Goal: Find specific page/section: Find specific page/section

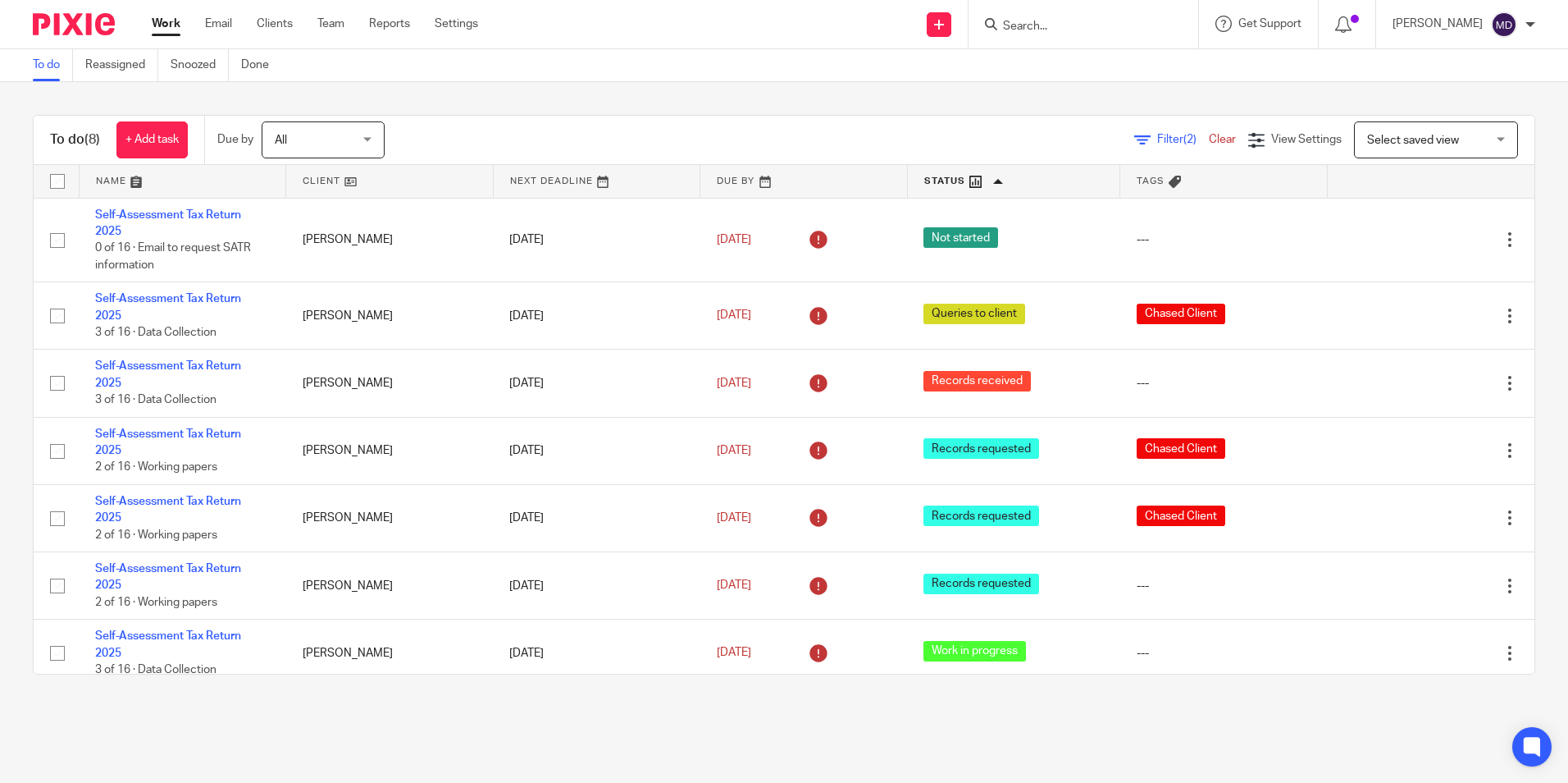
scroll to position [80, 0]
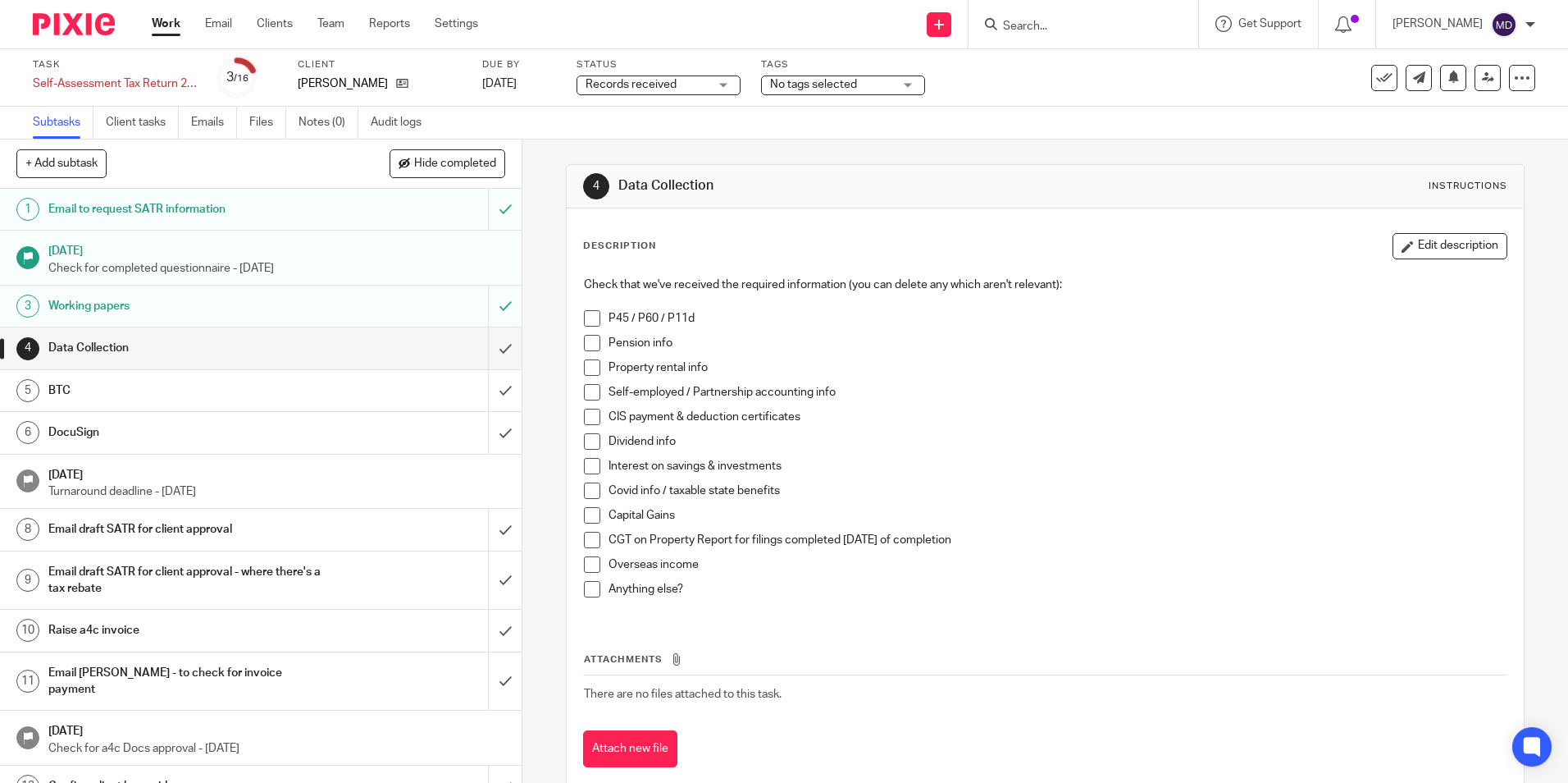
click at [701, 86] on span "Records received" at bounding box center [647, 85] width 123 height 18
click at [811, 123] on div "Subtasks Client tasks Emails Files Notes (0) Audit logs" at bounding box center [784, 123] width 1568 height 33
click at [707, 87] on span "Records received" at bounding box center [647, 85] width 123 height 18
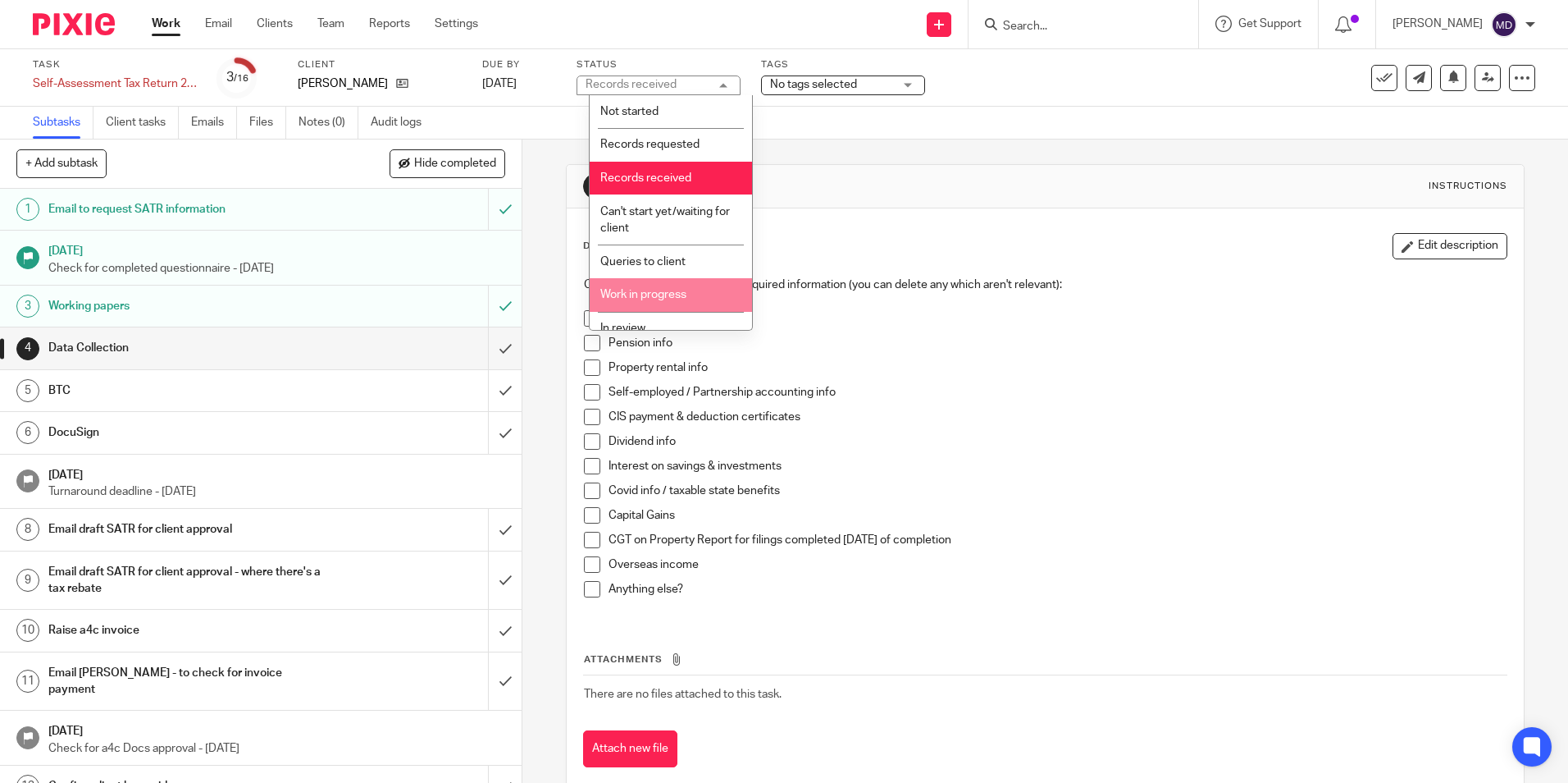
click at [665, 289] on span "Work in progress" at bounding box center [643, 295] width 86 height 11
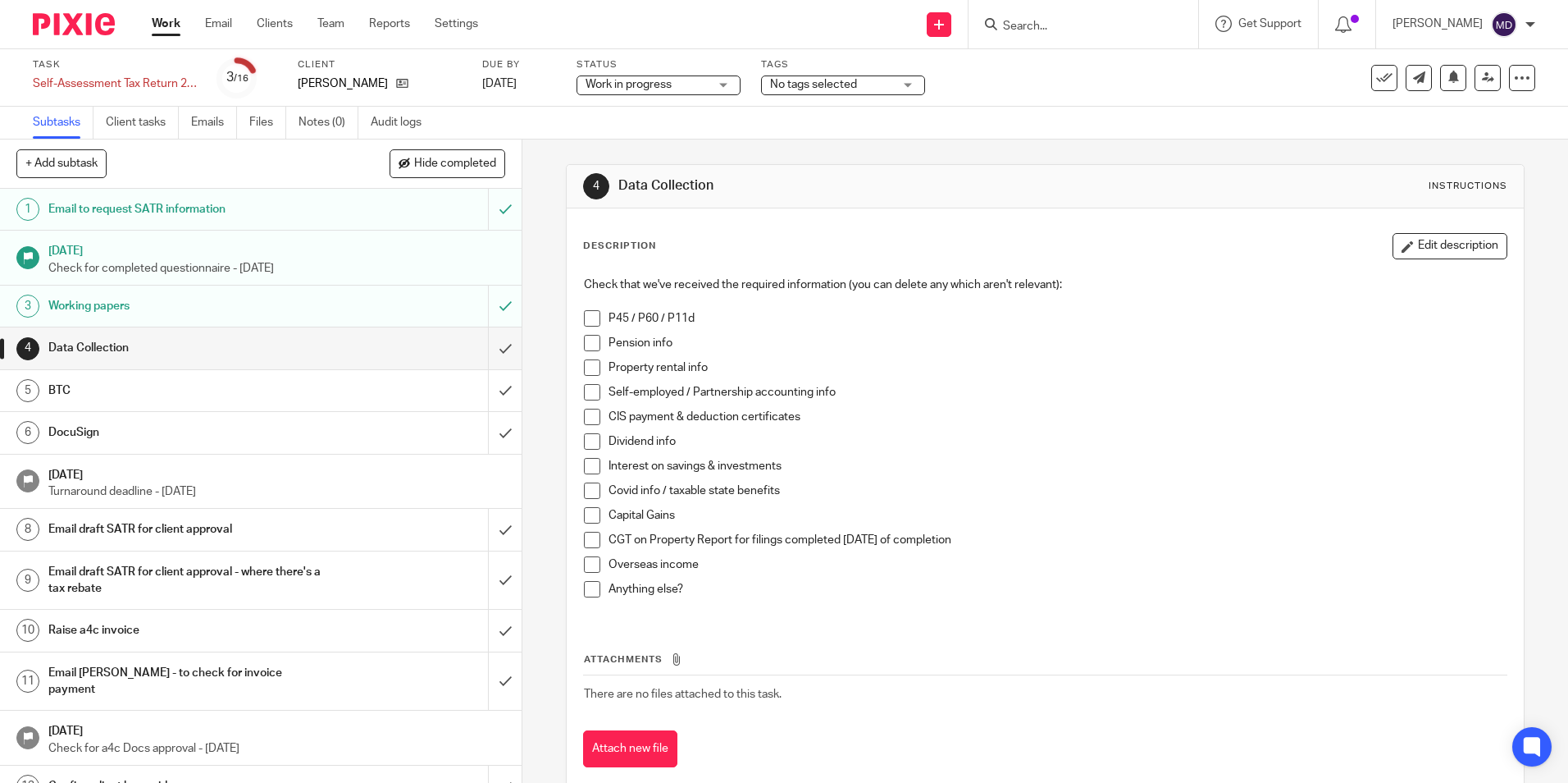
click at [795, 201] on div "4 Data Collection Instructions" at bounding box center [1045, 186] width 956 height 44
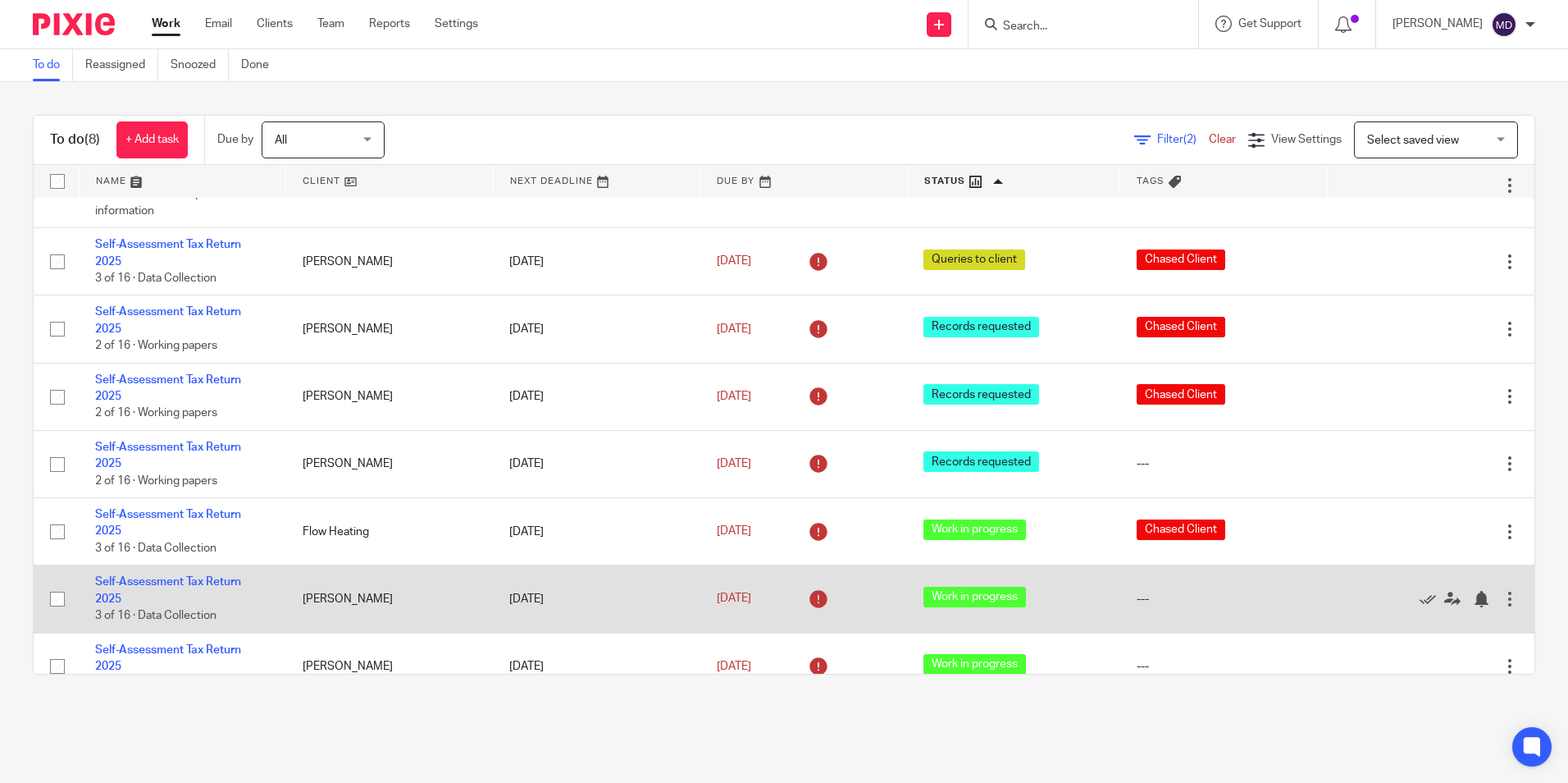
scroll to position [80, 0]
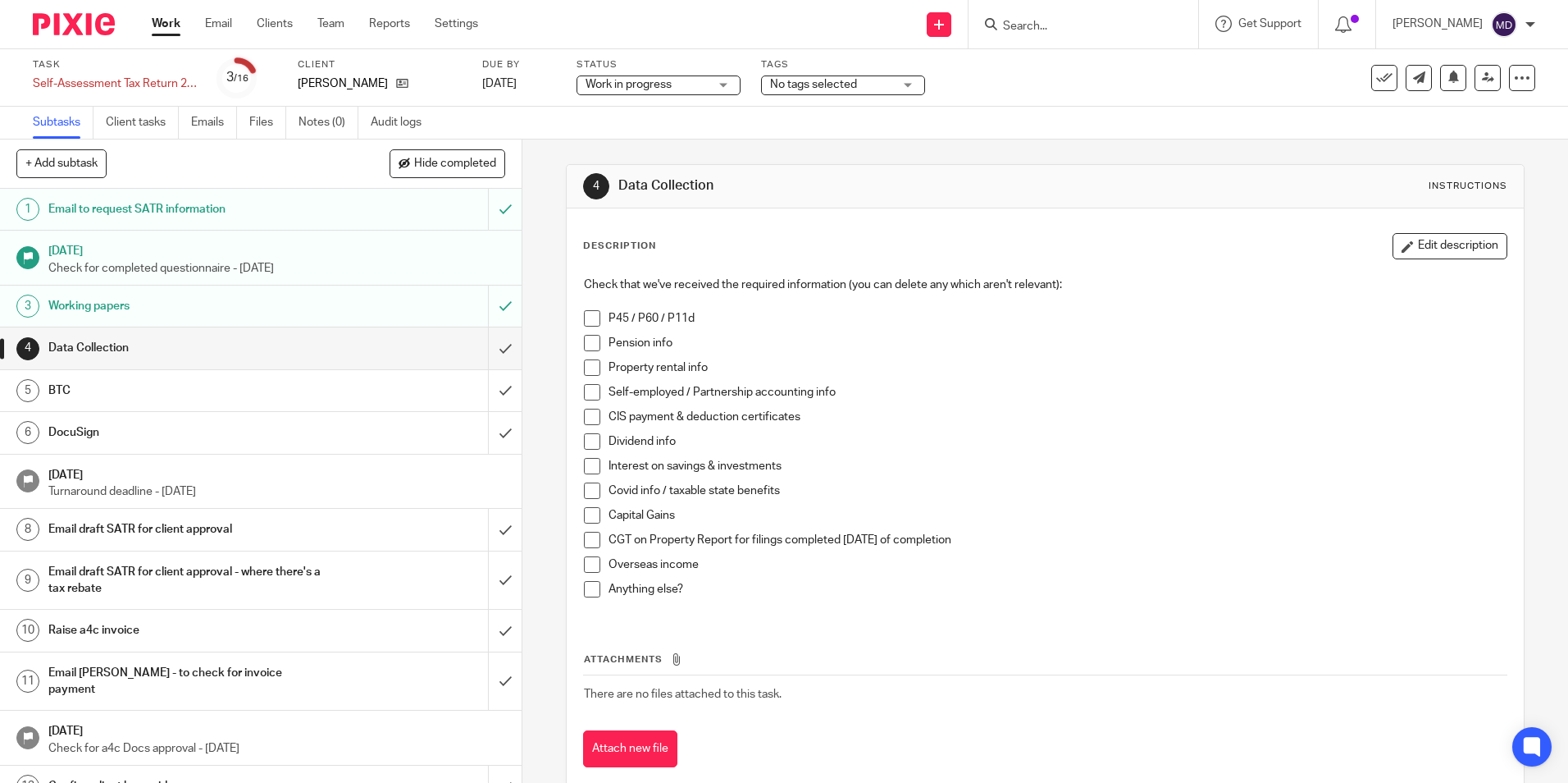
click at [721, 90] on div "Work in progress Work in progress" at bounding box center [658, 85] width 164 height 20
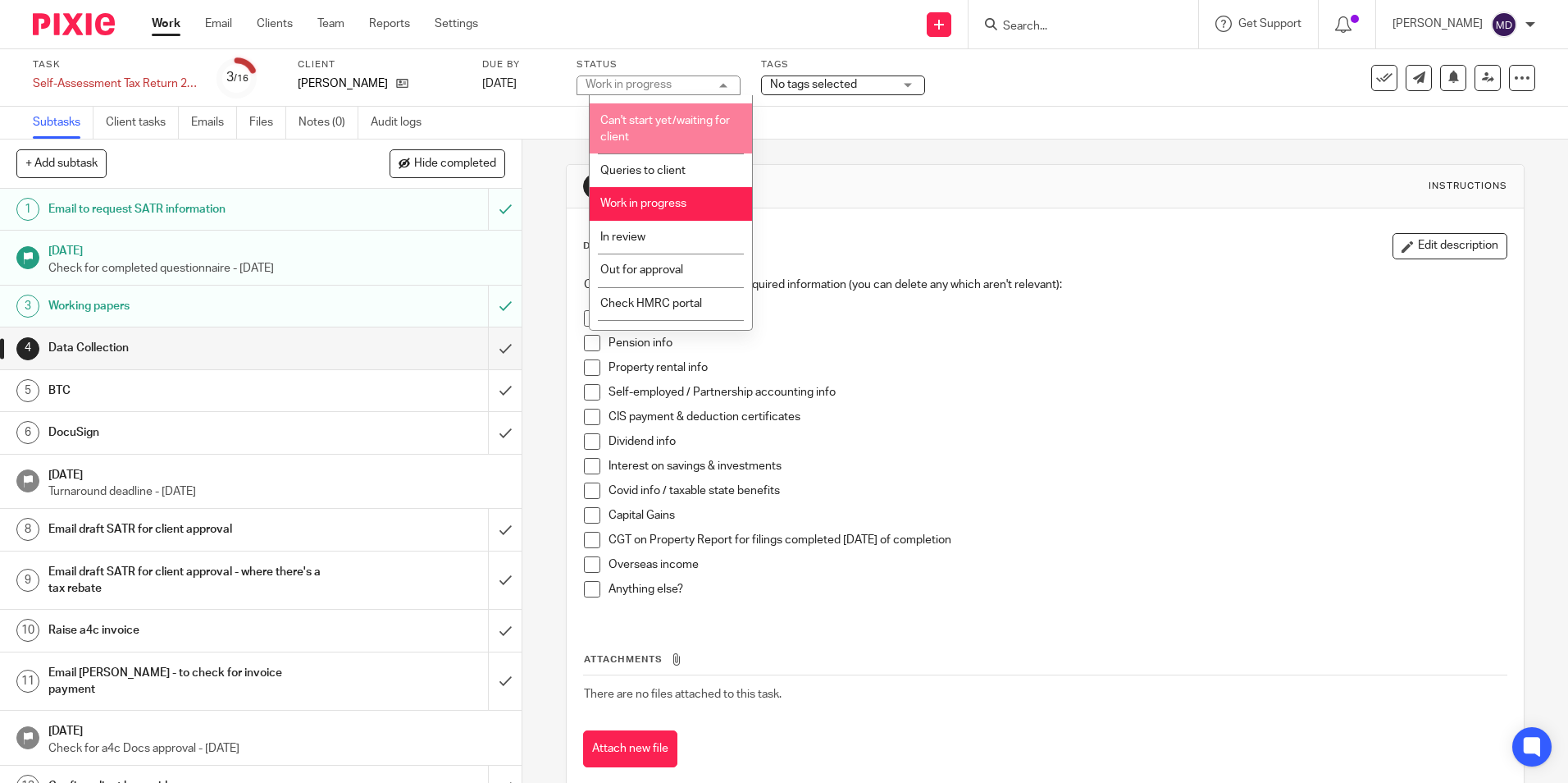
scroll to position [115, 0]
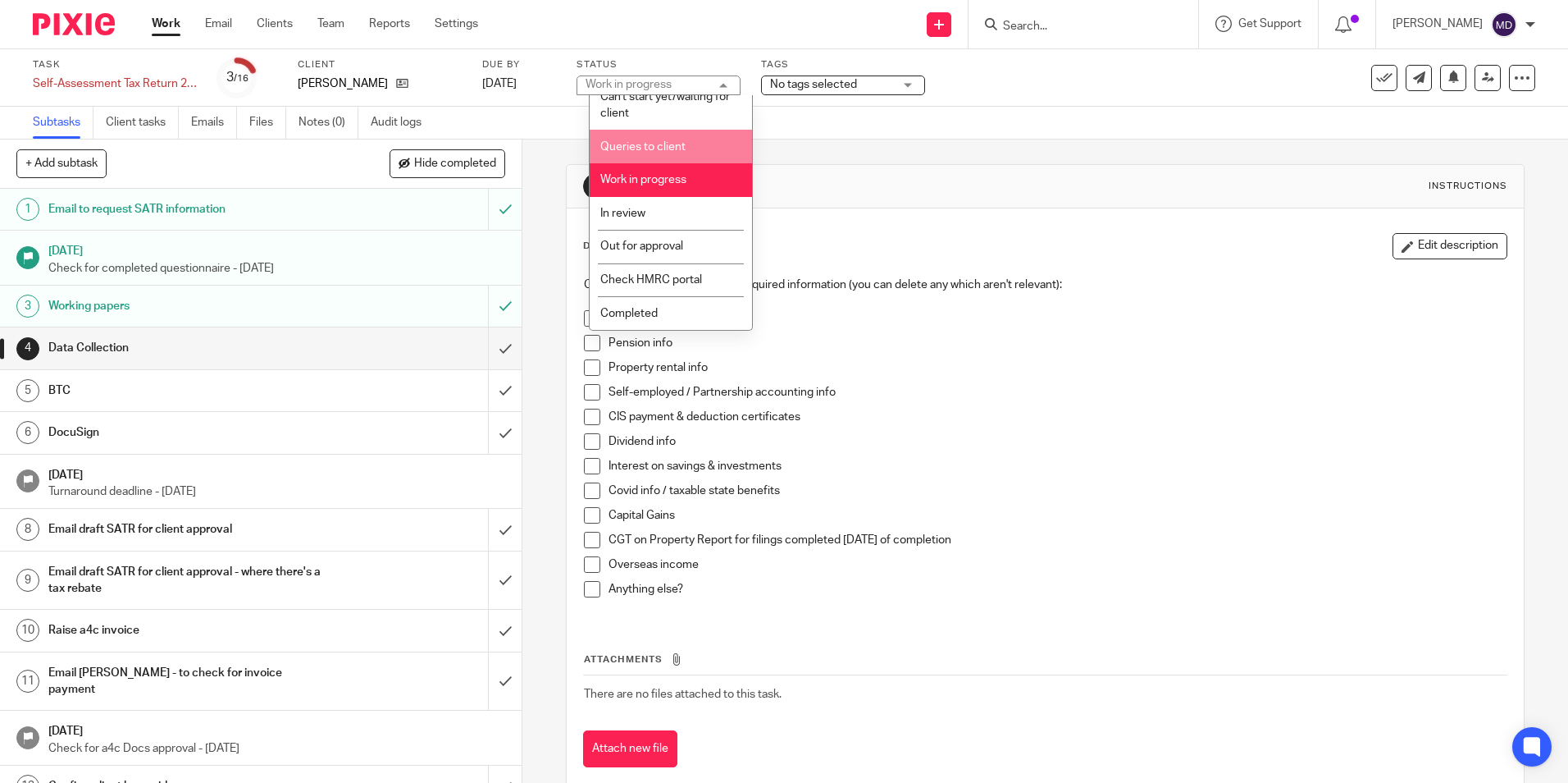
drag, startPoint x: 653, startPoint y: 145, endPoint x: 680, endPoint y: 144, distance: 27.0
click at [653, 145] on span "Queries to client" at bounding box center [643, 147] width 86 height 11
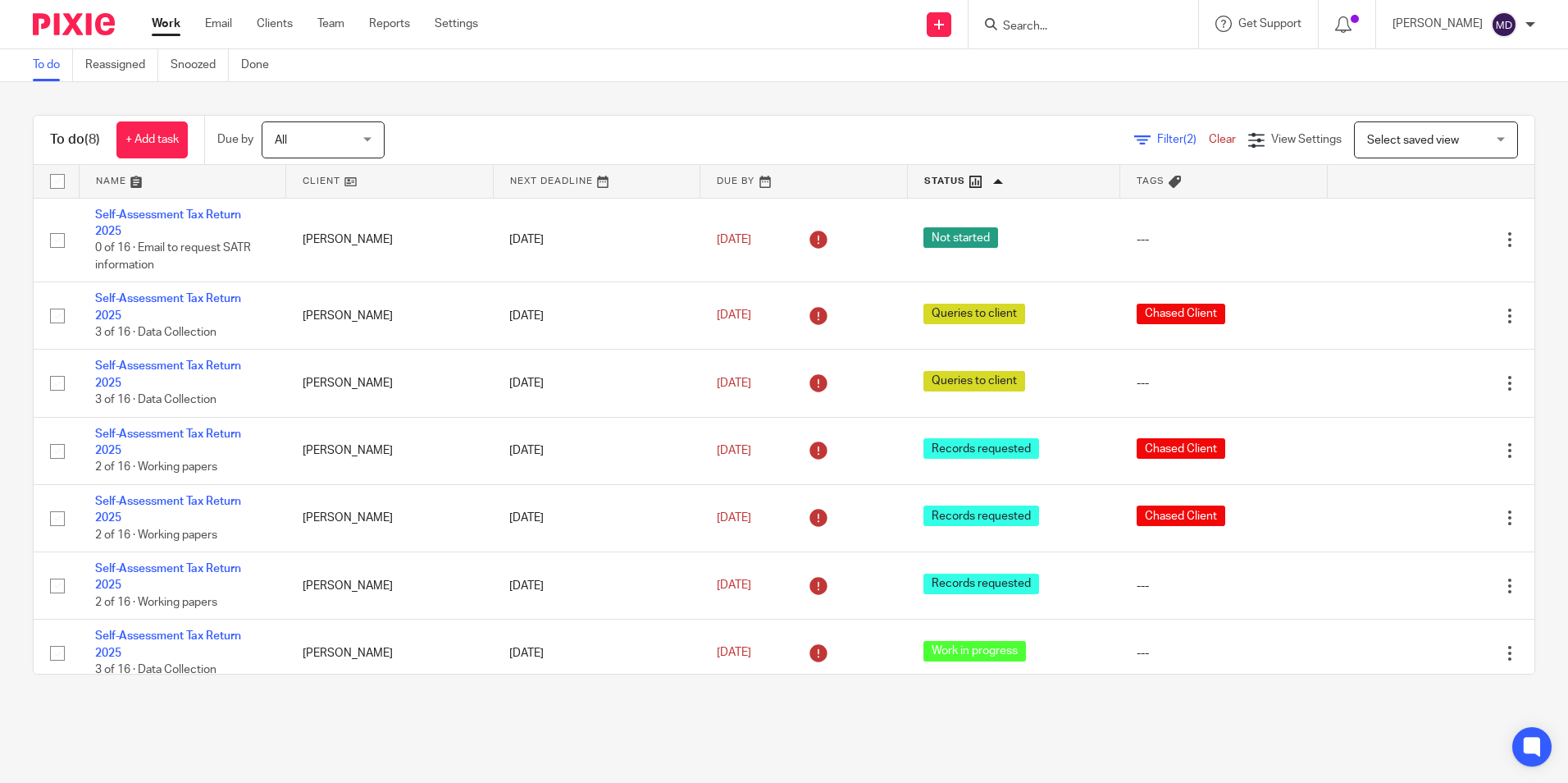
click at [622, 729] on main "To do Reassigned Snoozed Done To do (8) + Add task Due by All All [DATE] [DATE]…" at bounding box center [784, 392] width 1568 height 783
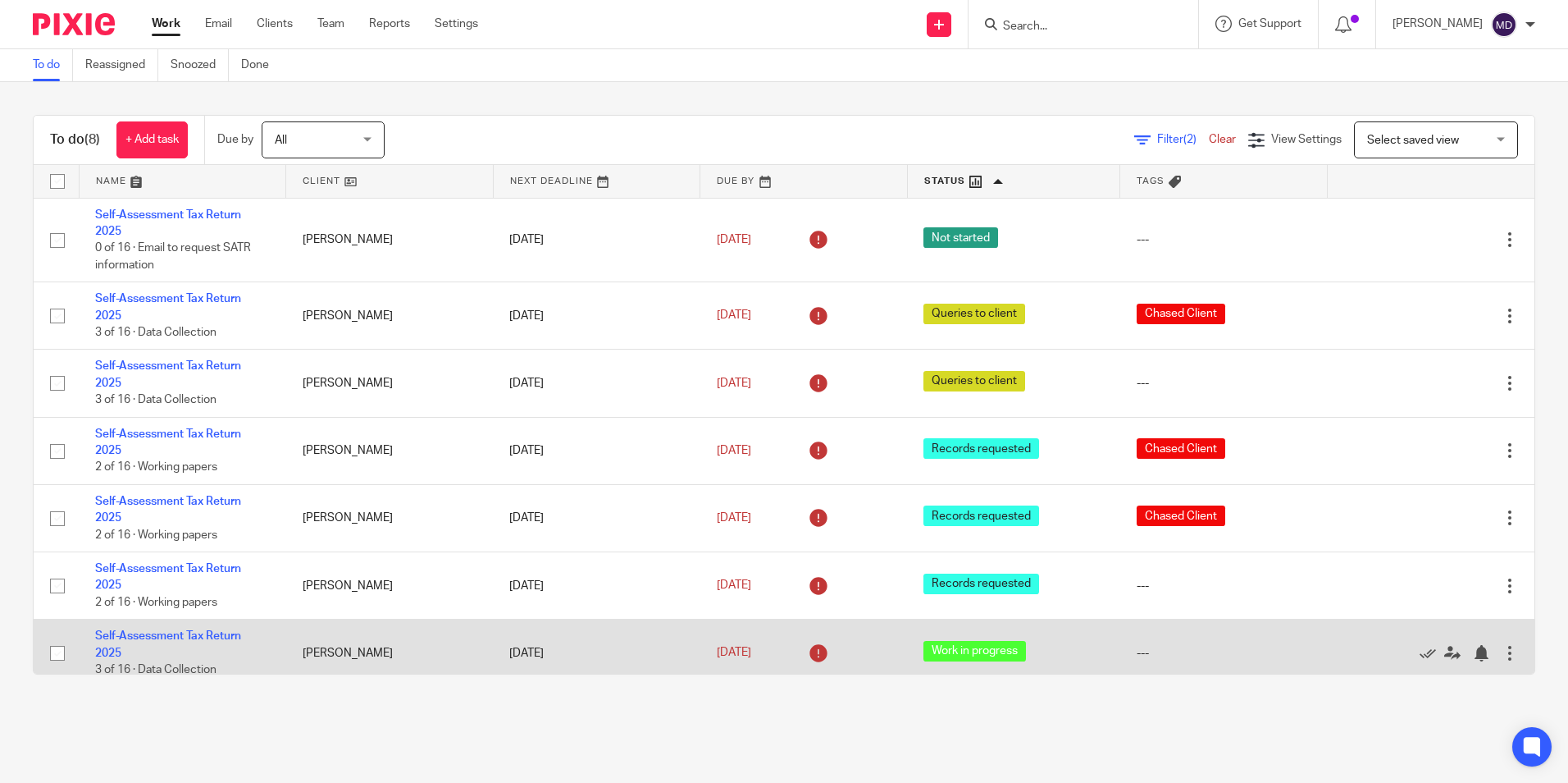
scroll to position [80, 0]
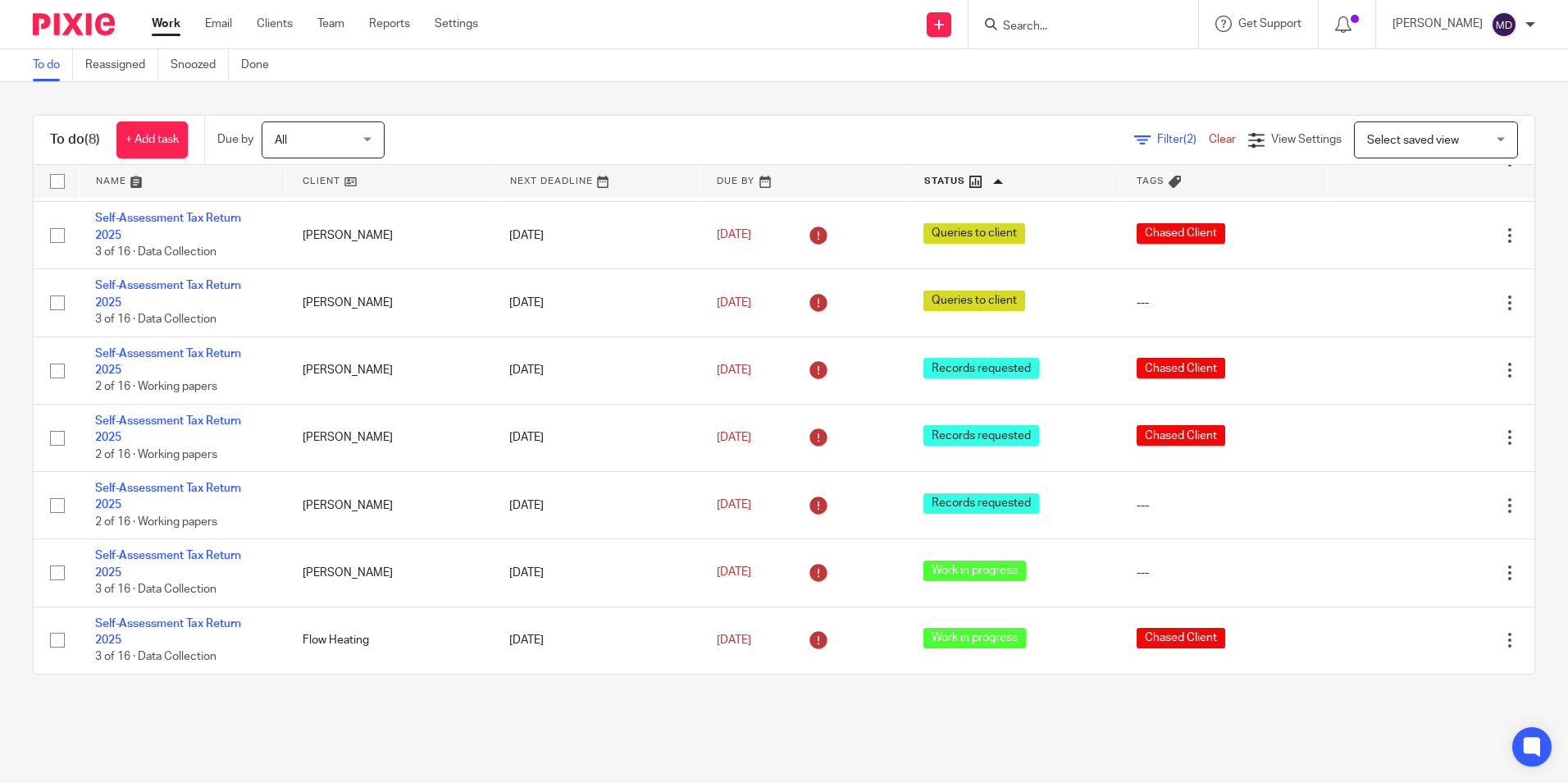
click at [636, 739] on main "To do Reassigned Snoozed Done To do (8) + Add task Due by All All Today Tomorro…" at bounding box center [784, 392] width 1568 height 783
click at [1001, 27] on input "Search" at bounding box center [1074, 27] width 148 height 15
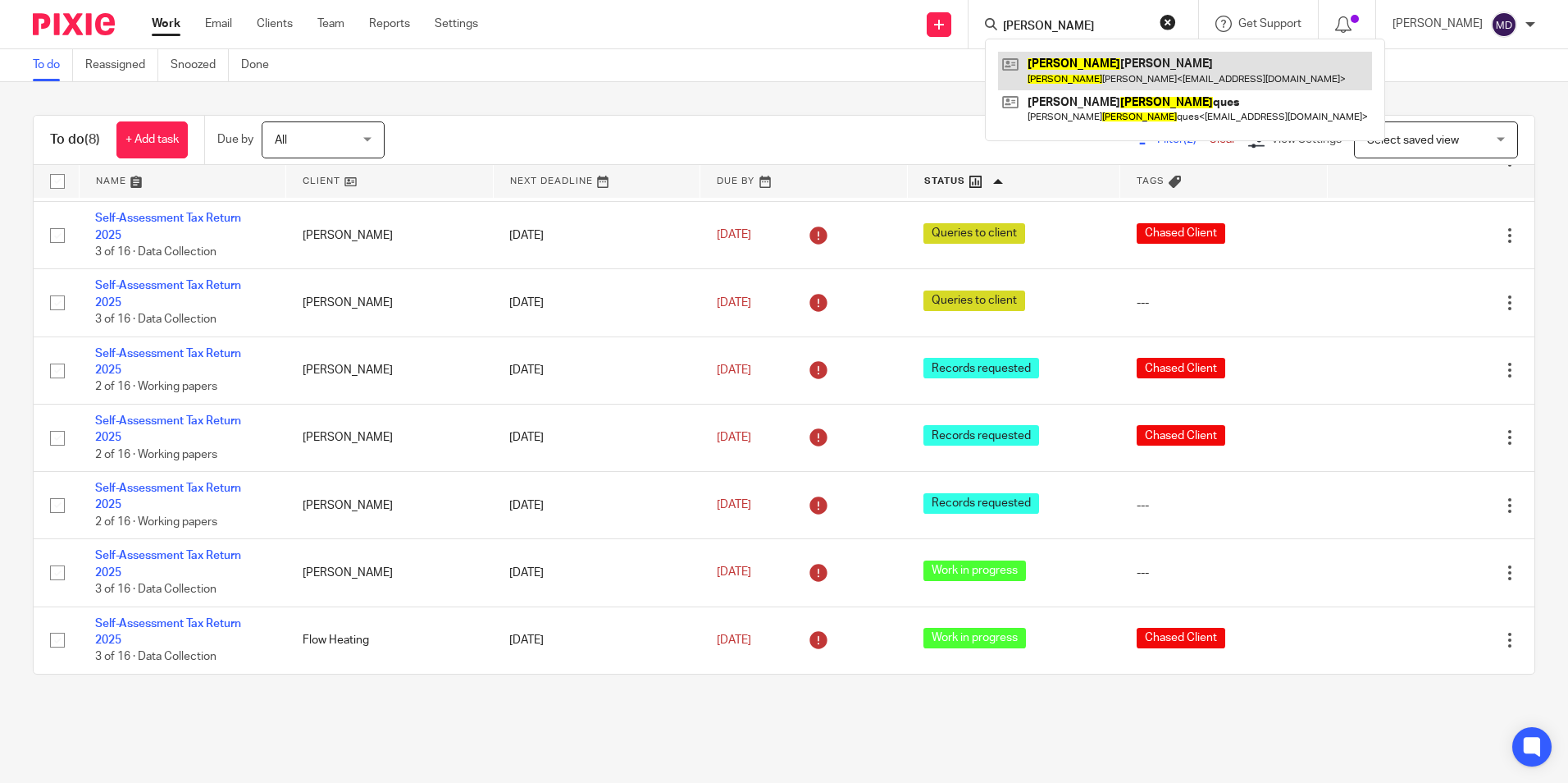
type input "henry"
click at [571, 157] on div "Filter (2) Clear View Settings View Settings (2) Filters Clear Save Manage save…" at bounding box center [974, 140] width 1121 height 37
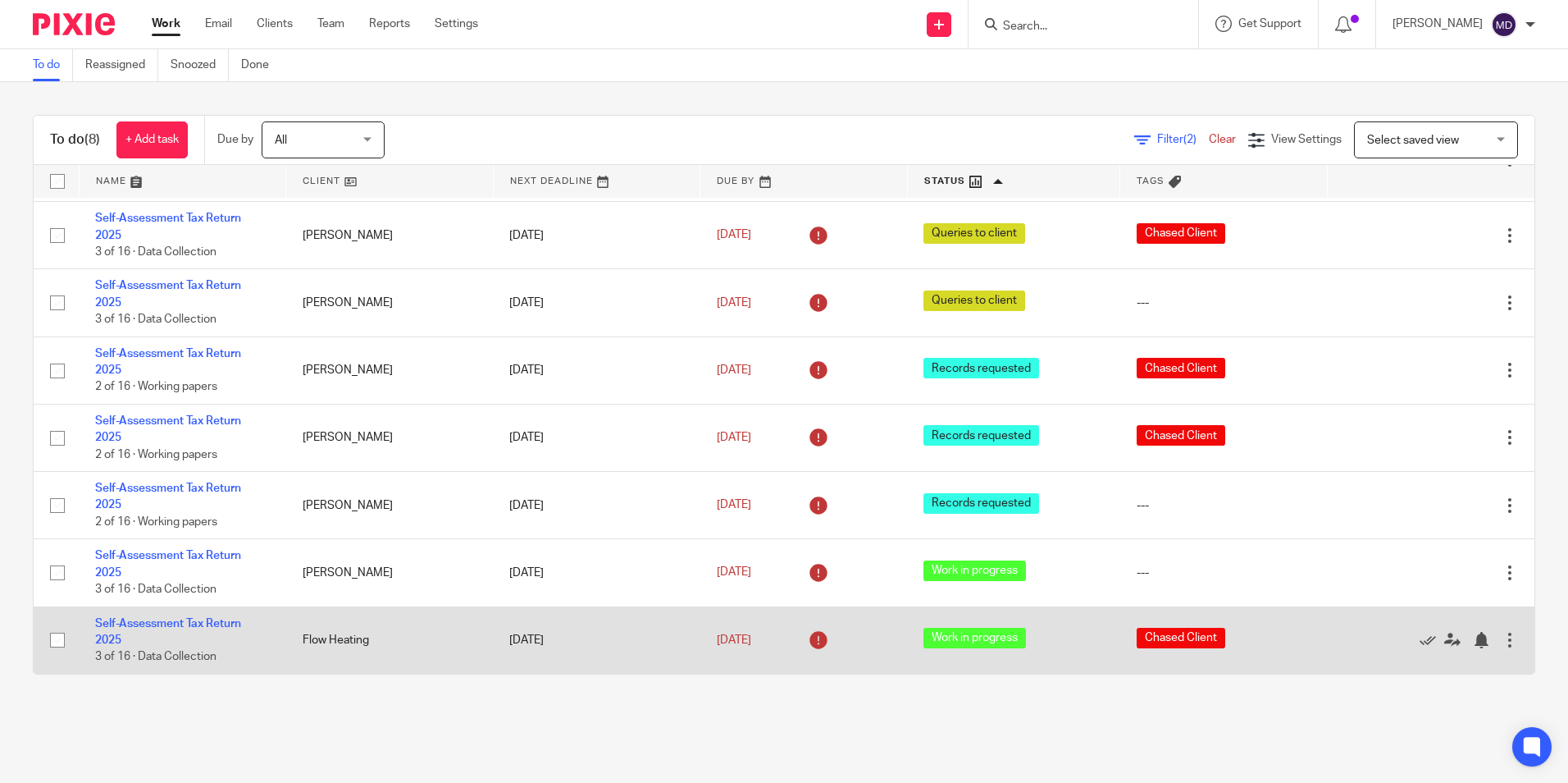
scroll to position [0, 0]
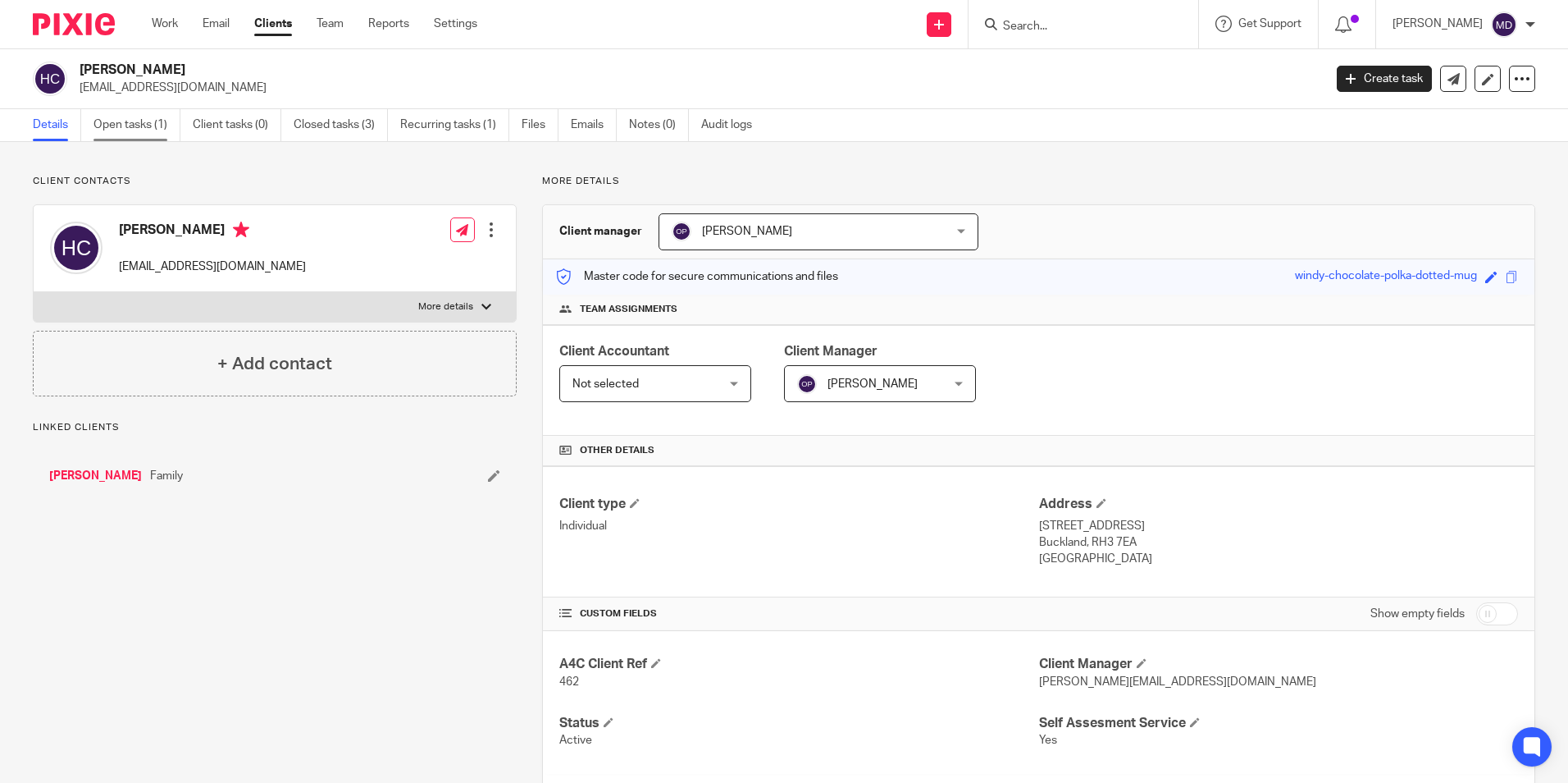
click at [114, 134] on link "Open tasks (1)" at bounding box center [138, 125] width 87 height 32
